Goal: Navigation & Orientation: Find specific page/section

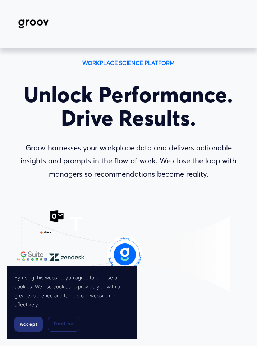
click at [230, 24] on div at bounding box center [233, 24] width 13 height 13
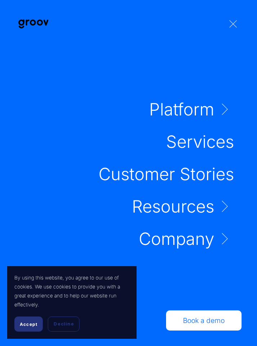
click at [202, 142] on link "Services" at bounding box center [200, 141] width 68 height 17
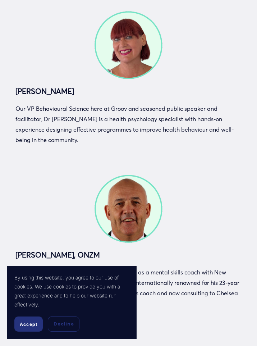
scroll to position [1887, 0]
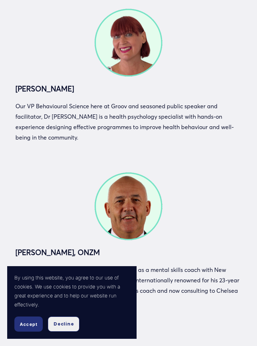
click at [63, 319] on button "Decline" at bounding box center [64, 323] width 32 height 15
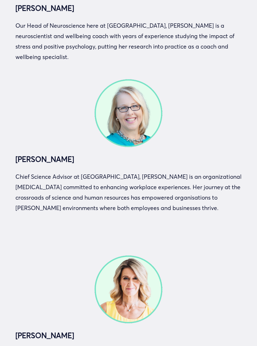
scroll to position [2310, 0]
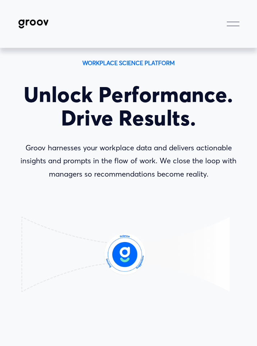
click at [231, 16] on div "Platform Platform Overview Real-Time People Insights" at bounding box center [128, 23] width 226 height 17
click at [231, 21] on div at bounding box center [233, 24] width 13 height 13
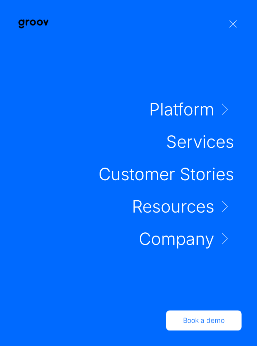
click at [225, 106] on link "Folder: Platform" at bounding box center [191, 109] width 84 height 17
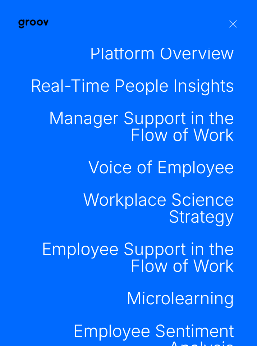
scroll to position [65, 0]
